Goal: Task Accomplishment & Management: Manage account settings

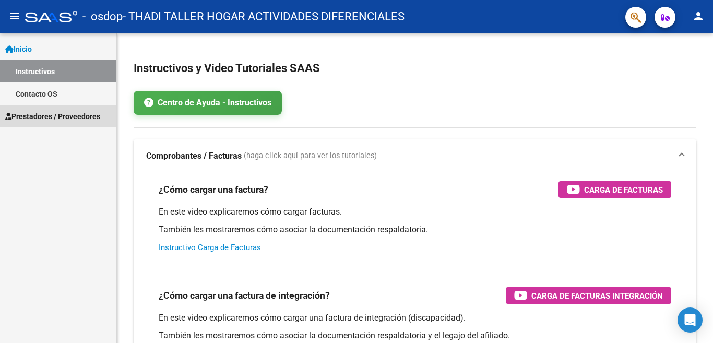
click at [64, 121] on span "Prestadores / Proveedores" at bounding box center [52, 116] width 95 height 11
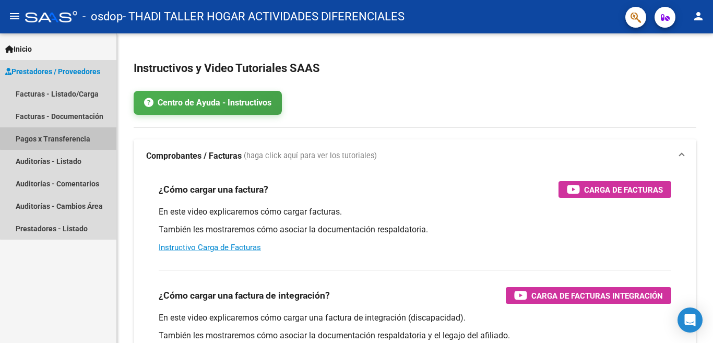
click at [64, 135] on link "Pagos x Transferencia" at bounding box center [58, 138] width 116 height 22
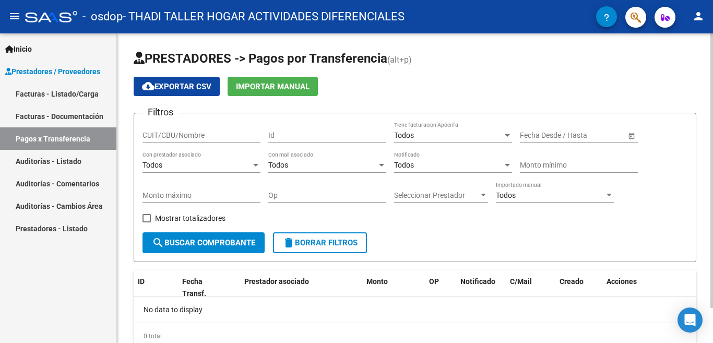
scroll to position [40, 0]
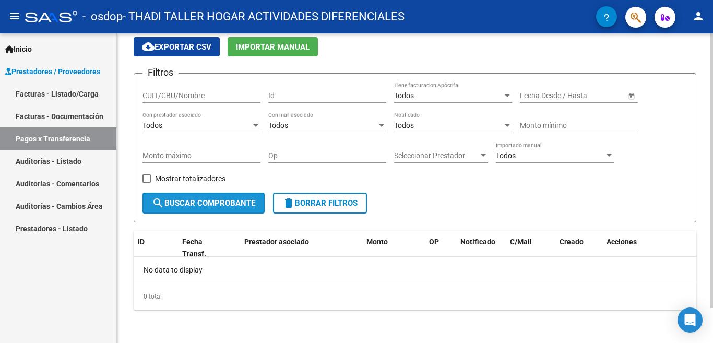
click at [190, 209] on button "search Buscar Comprobante" at bounding box center [203, 203] width 122 height 21
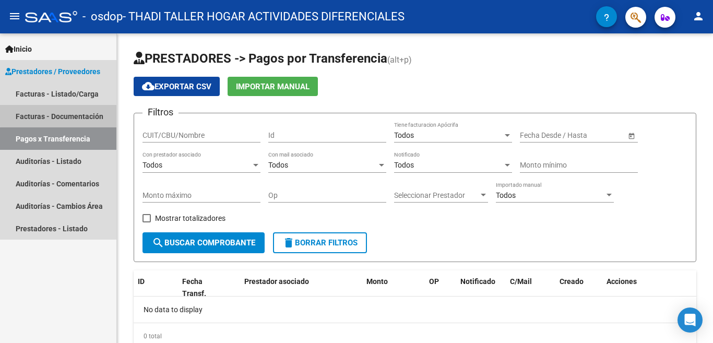
click at [92, 113] on link "Facturas - Documentación" at bounding box center [58, 116] width 116 height 22
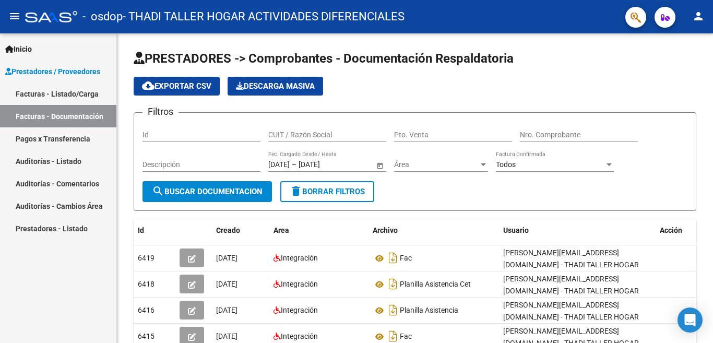
click at [25, 47] on span "Inicio" at bounding box center [18, 48] width 27 height 11
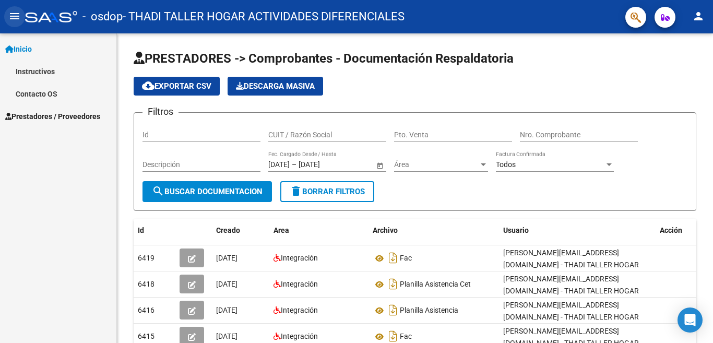
click at [27, 14] on mat-toolbar "menu - osdop - THADI TALLER HOGAR ACTIVIDADES DIFERENCIALES person" at bounding box center [356, 16] width 713 height 33
click at [706, 15] on button "person" at bounding box center [698, 16] width 21 height 21
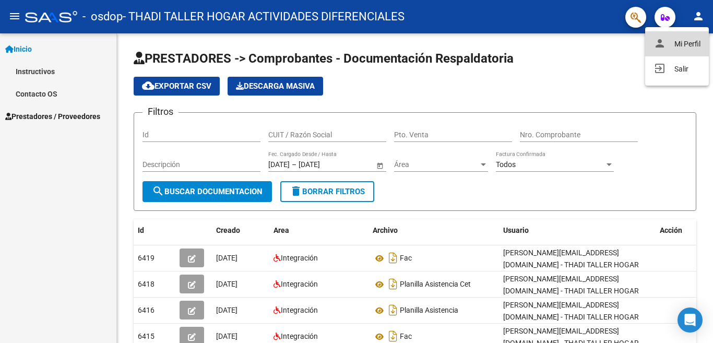
click at [685, 41] on button "person Mi Perfil" at bounding box center [677, 43] width 64 height 25
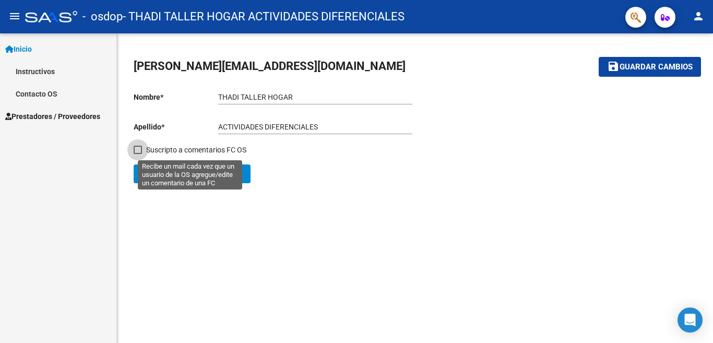
click at [138, 149] on span at bounding box center [138, 150] width 8 height 8
click at [138, 154] on input "Suscripto a comentarios FC OS" at bounding box center [137, 154] width 1 height 1
checkbox input "true"
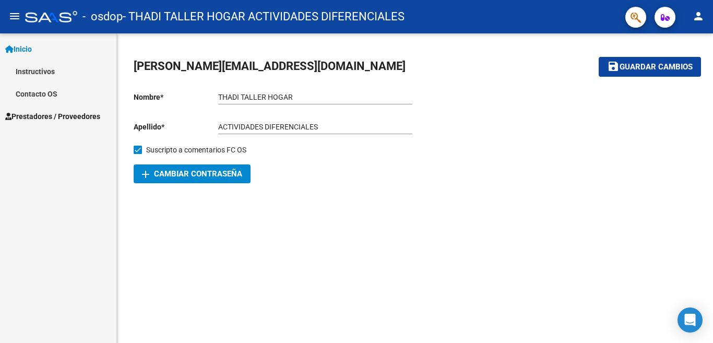
click at [647, 64] on span "Guardar cambios" at bounding box center [655, 67] width 73 height 9
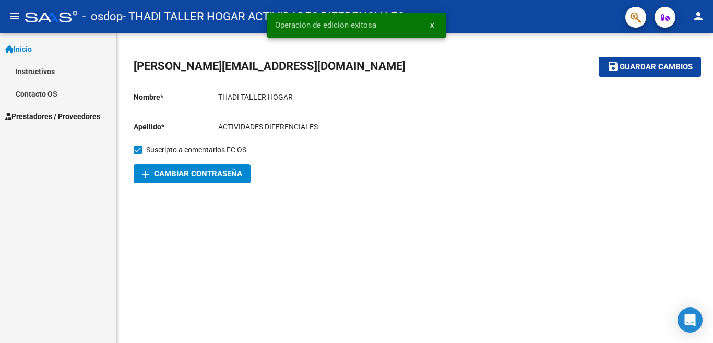
click at [37, 88] on link "Contacto OS" at bounding box center [58, 93] width 116 height 22
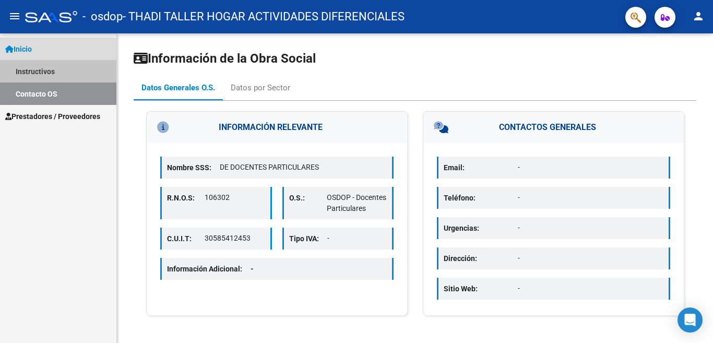
click at [42, 70] on link "Instructivos" at bounding box center [58, 71] width 116 height 22
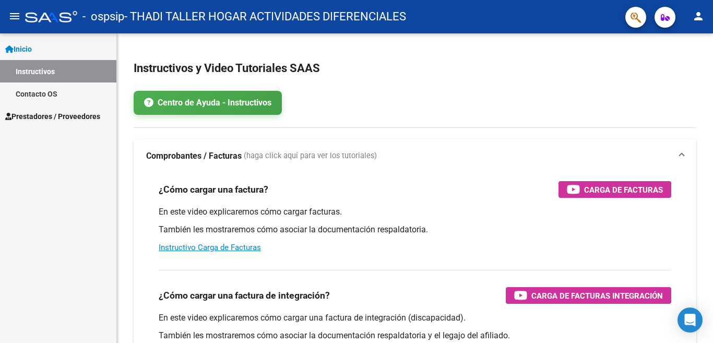
click at [34, 118] on span "Prestadores / Proveedores" at bounding box center [52, 116] width 95 height 11
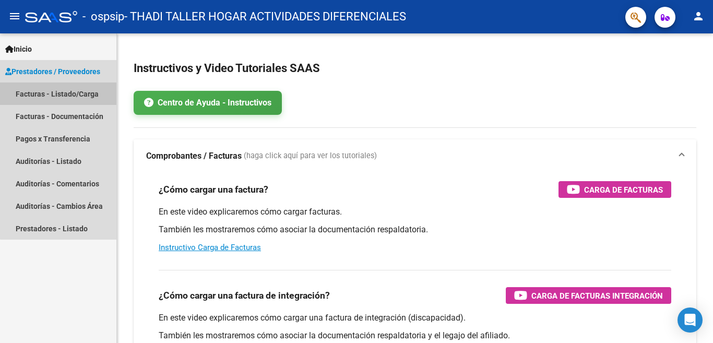
click at [78, 90] on link "Facturas - Listado/Carga" at bounding box center [58, 93] width 116 height 22
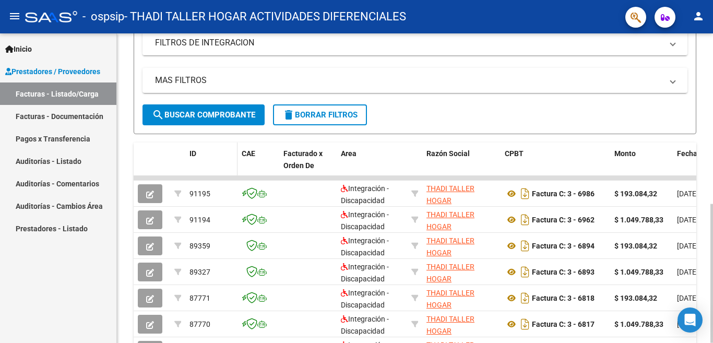
scroll to position [261, 0]
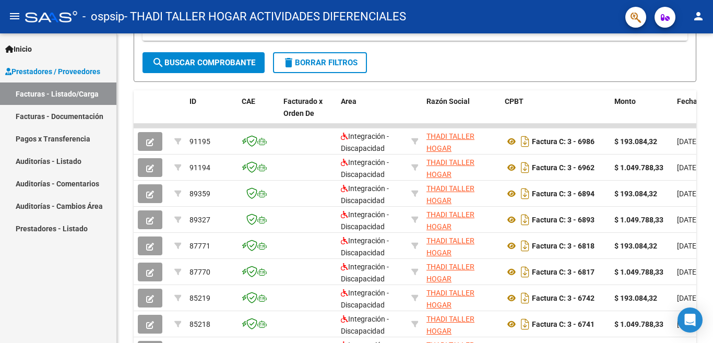
click at [62, 138] on link "Pagos x Transferencia" at bounding box center [58, 138] width 116 height 22
